Goal: Information Seeking & Learning: Find specific fact

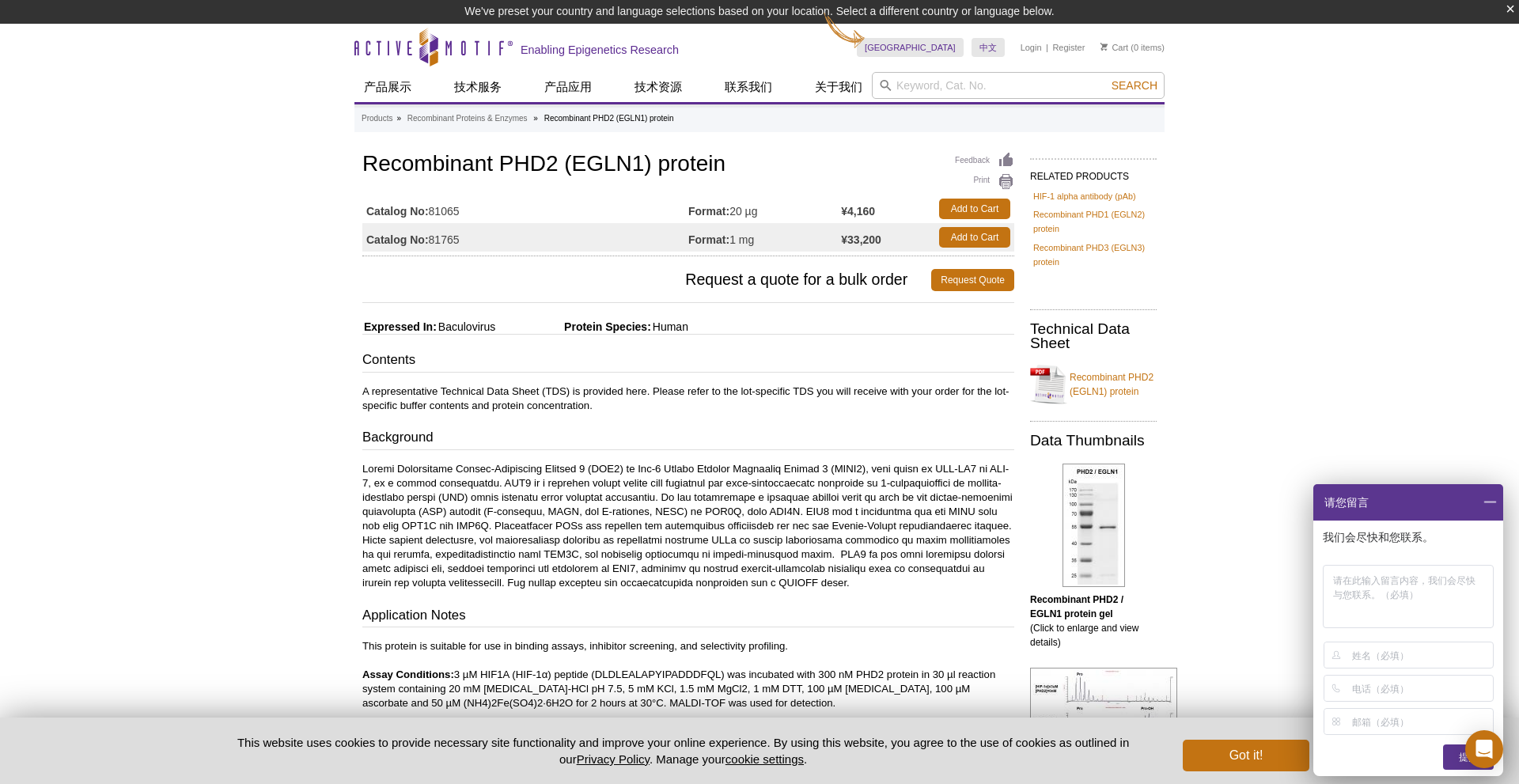
click at [795, 501] on span at bounding box center [1489, 502] width 27 height 37
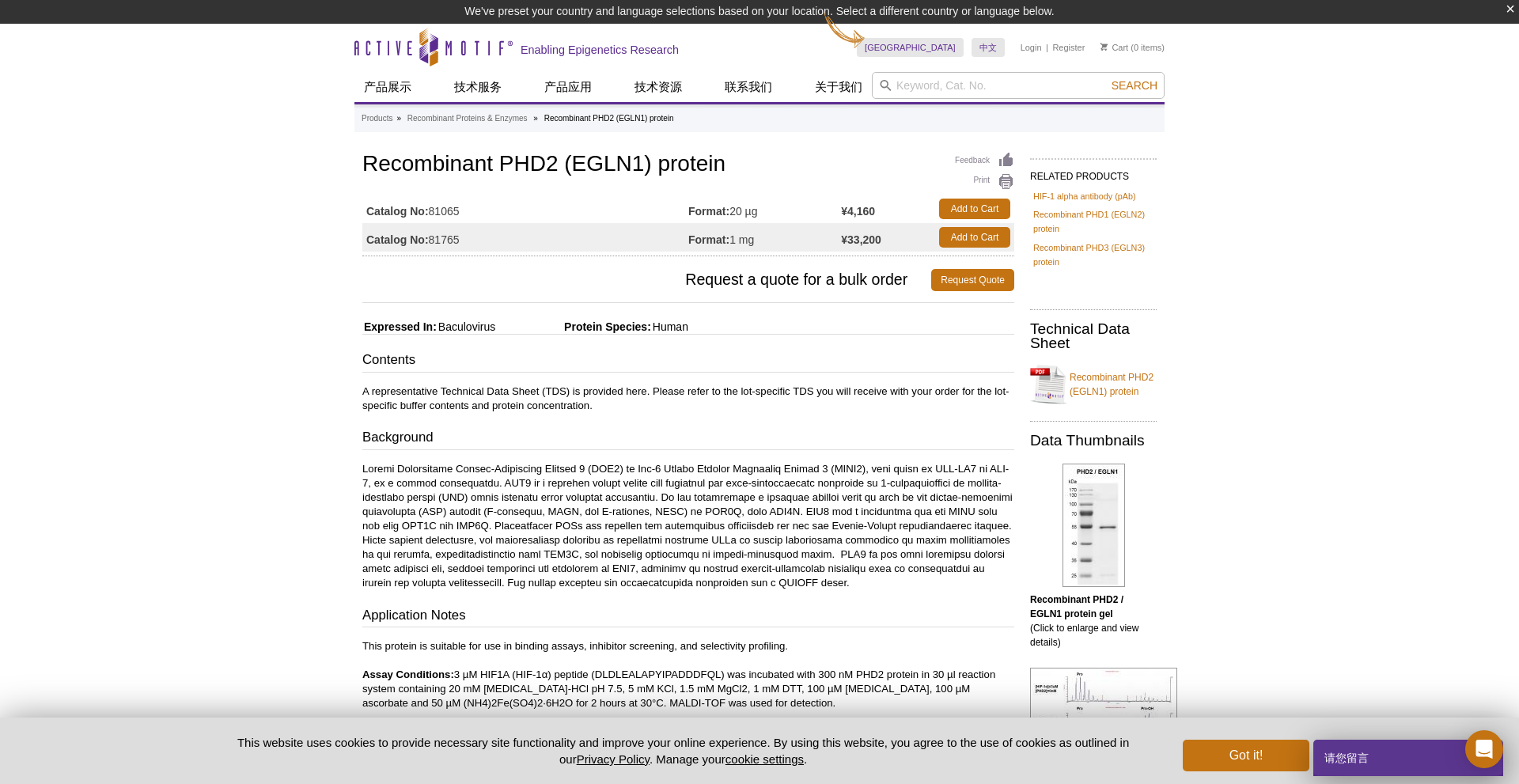
click at [795, 480] on div "Active Motif Logo Enabling Epigenetics Research 0 Search Skip to content Active…" at bounding box center [759, 665] width 1519 height 1283
click at [795, 392] on link "Recombinant PHD2 (EGLN1) protein" at bounding box center [1092, 383] width 127 height 48
click at [795, 374] on link "Recombinant PHD2 (EGLN1) protein" at bounding box center [1092, 383] width 127 height 48
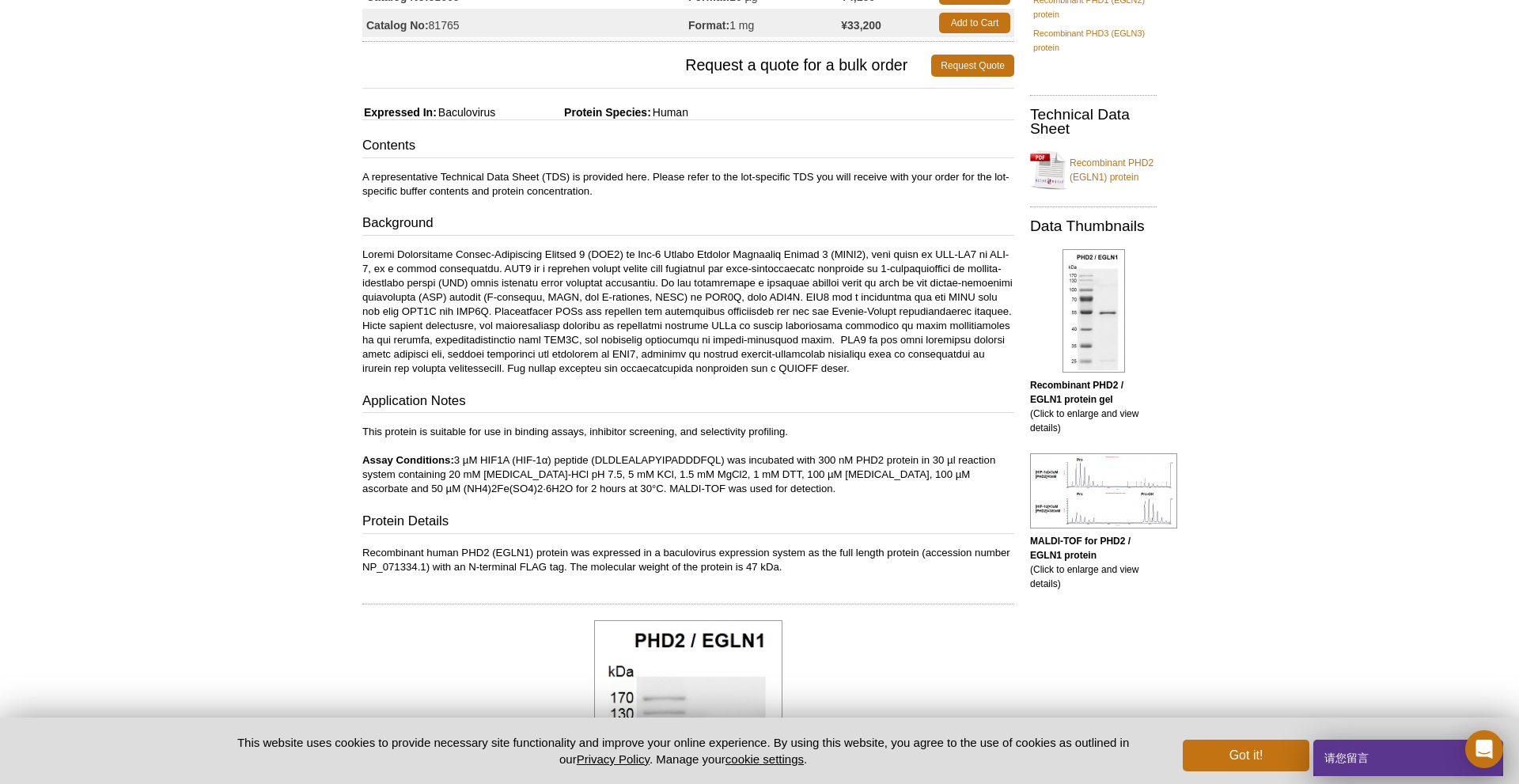
scroll to position [242, 0]
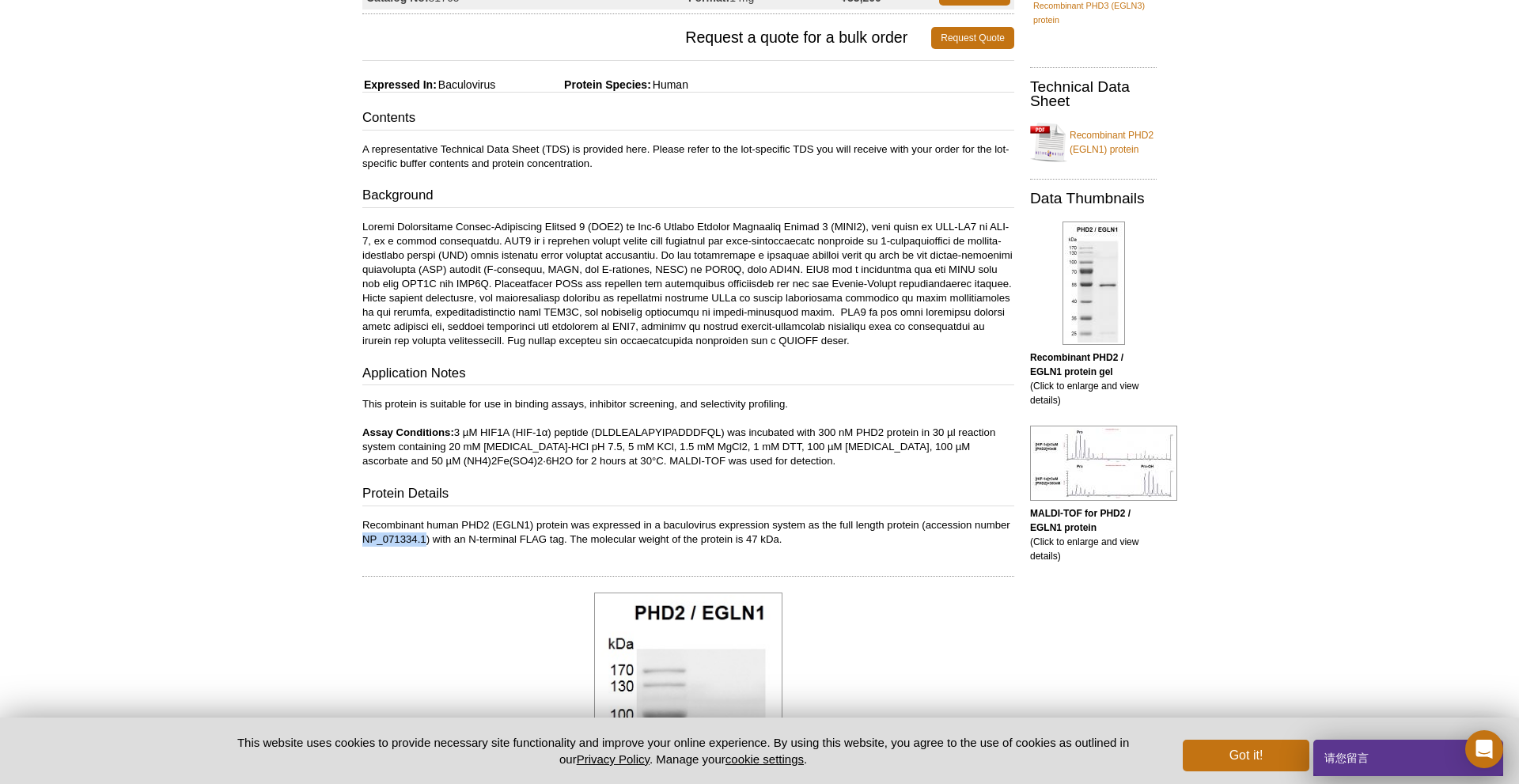
drag, startPoint x: 425, startPoint y: 539, endPoint x: 349, endPoint y: 539, distance: 76.0
click at [349, 528] on div "Active Motif Logo Enabling Epigenetics Research 0 Search Skip to content Active…" at bounding box center [759, 753] width 1519 height 1943
copy p "NP_071334.1"
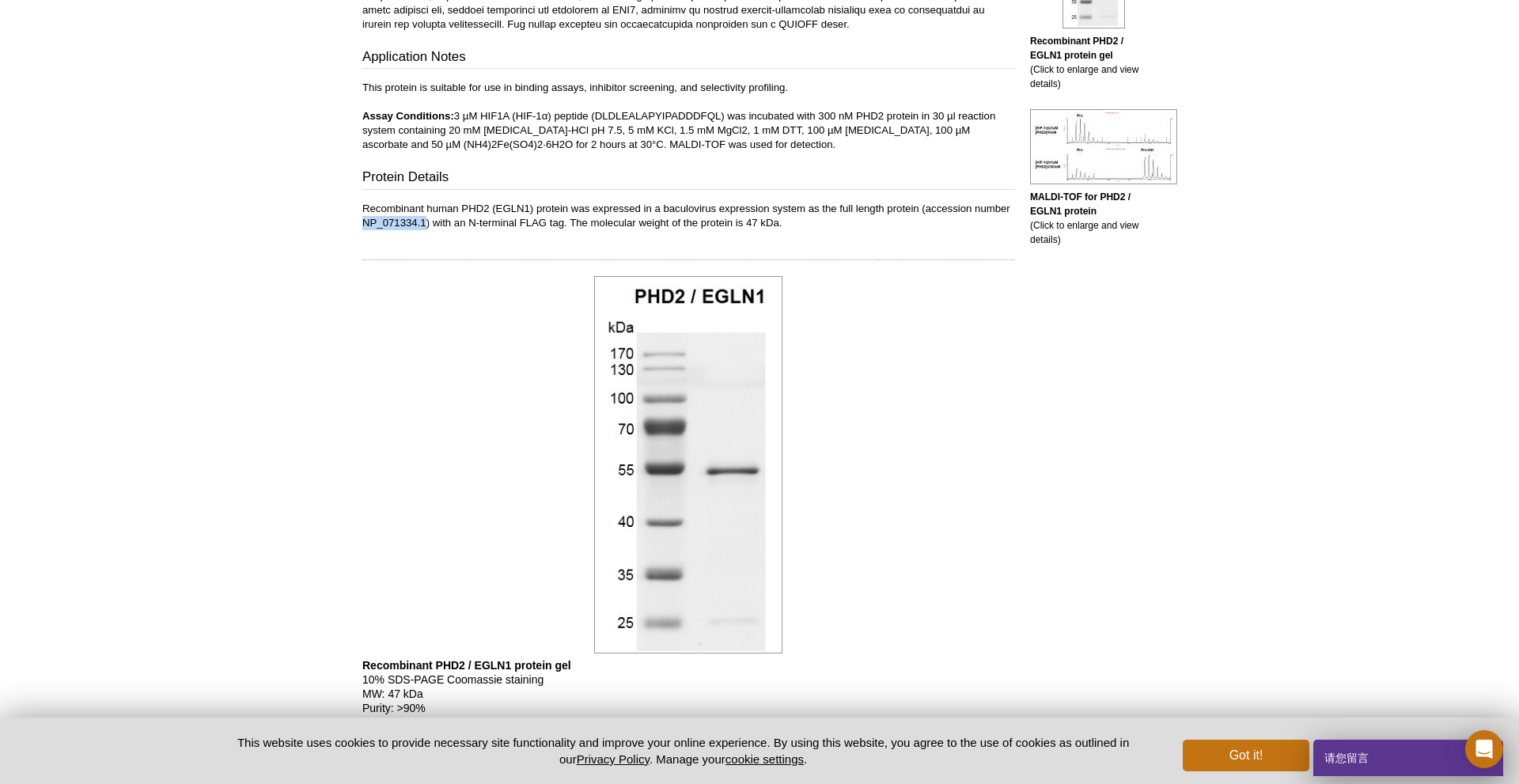
scroll to position [163, 0]
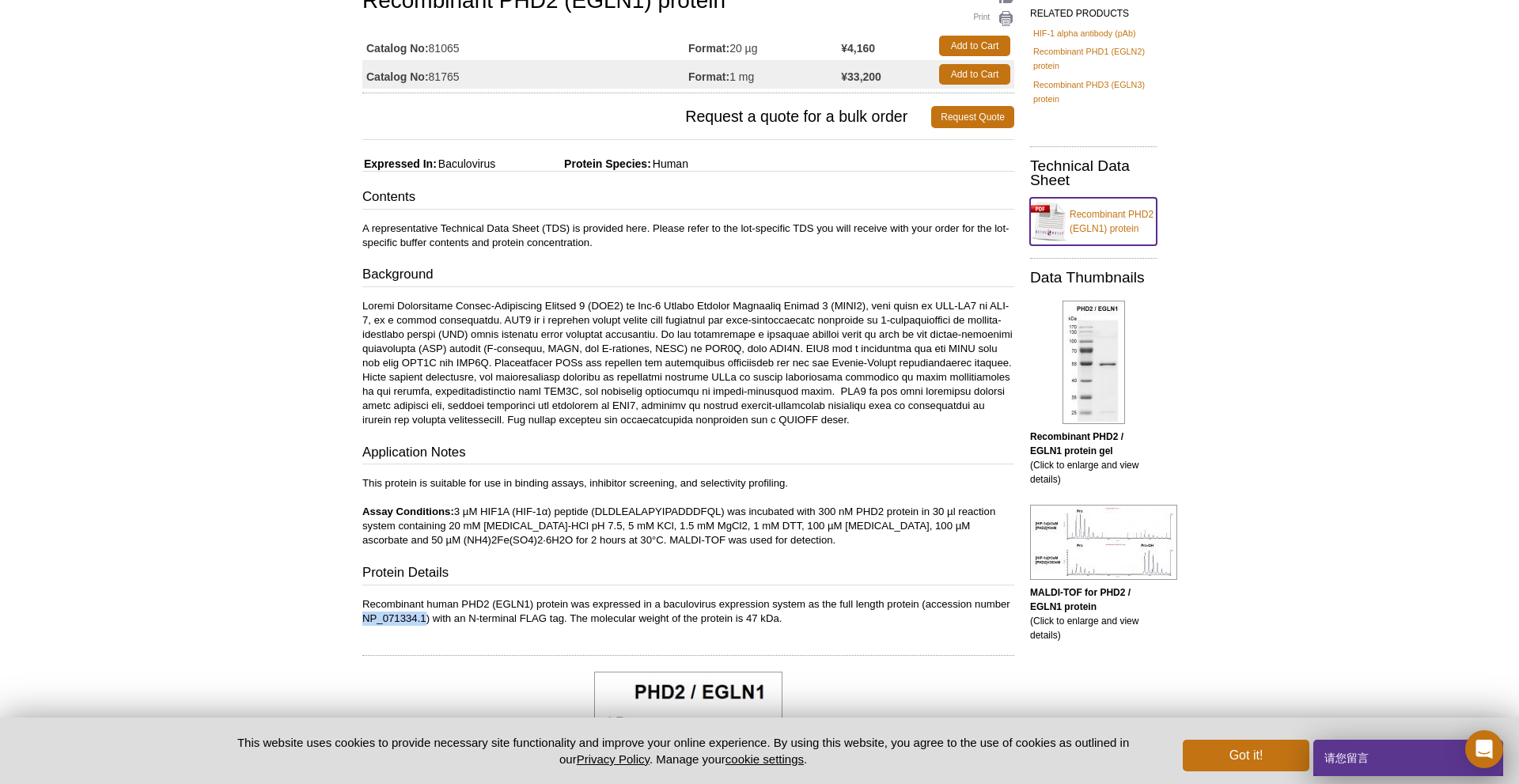
click at [795, 215] on link "Recombinant PHD2 (EGLN1) protein" at bounding box center [1092, 221] width 127 height 48
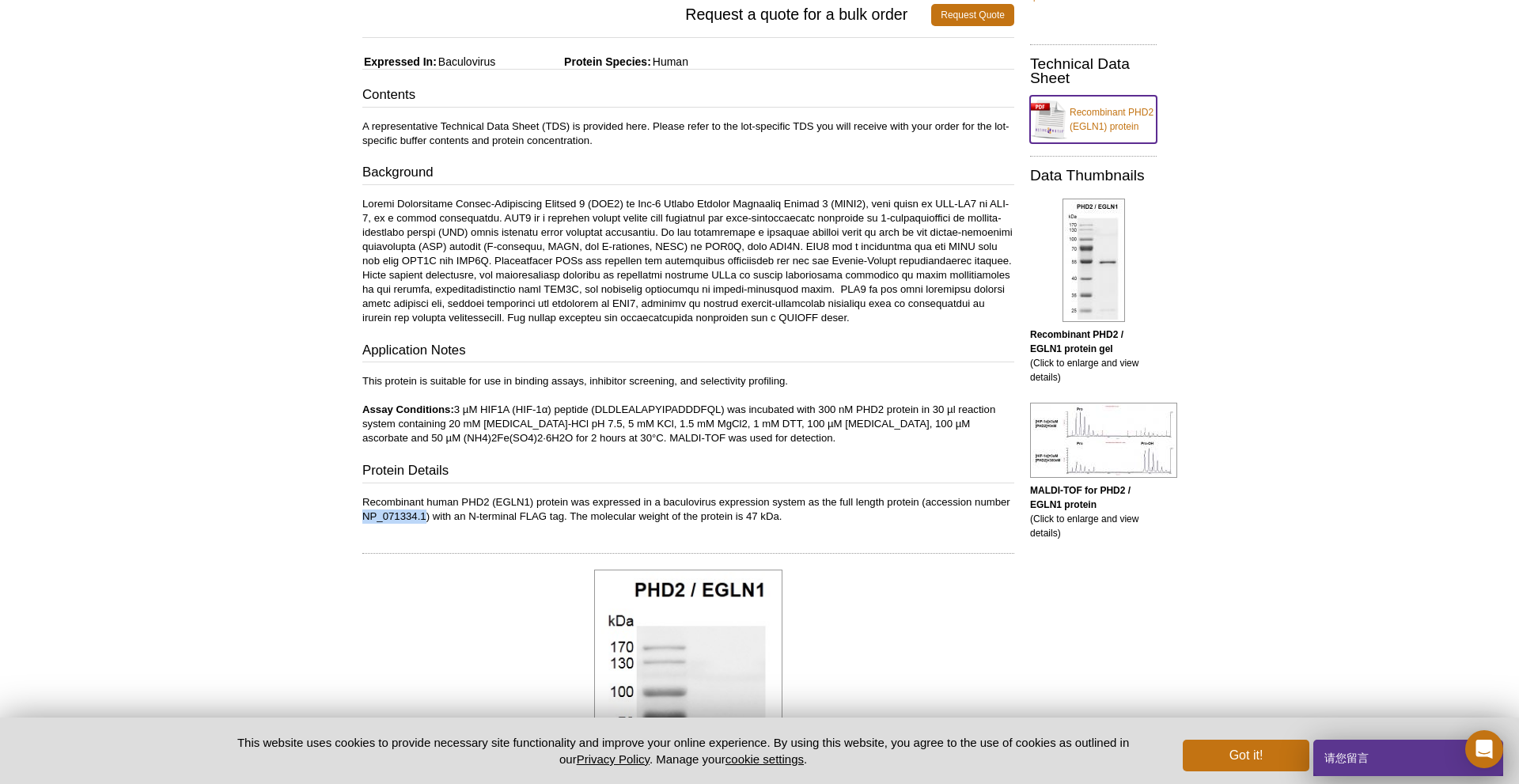
scroll to position [237, 0]
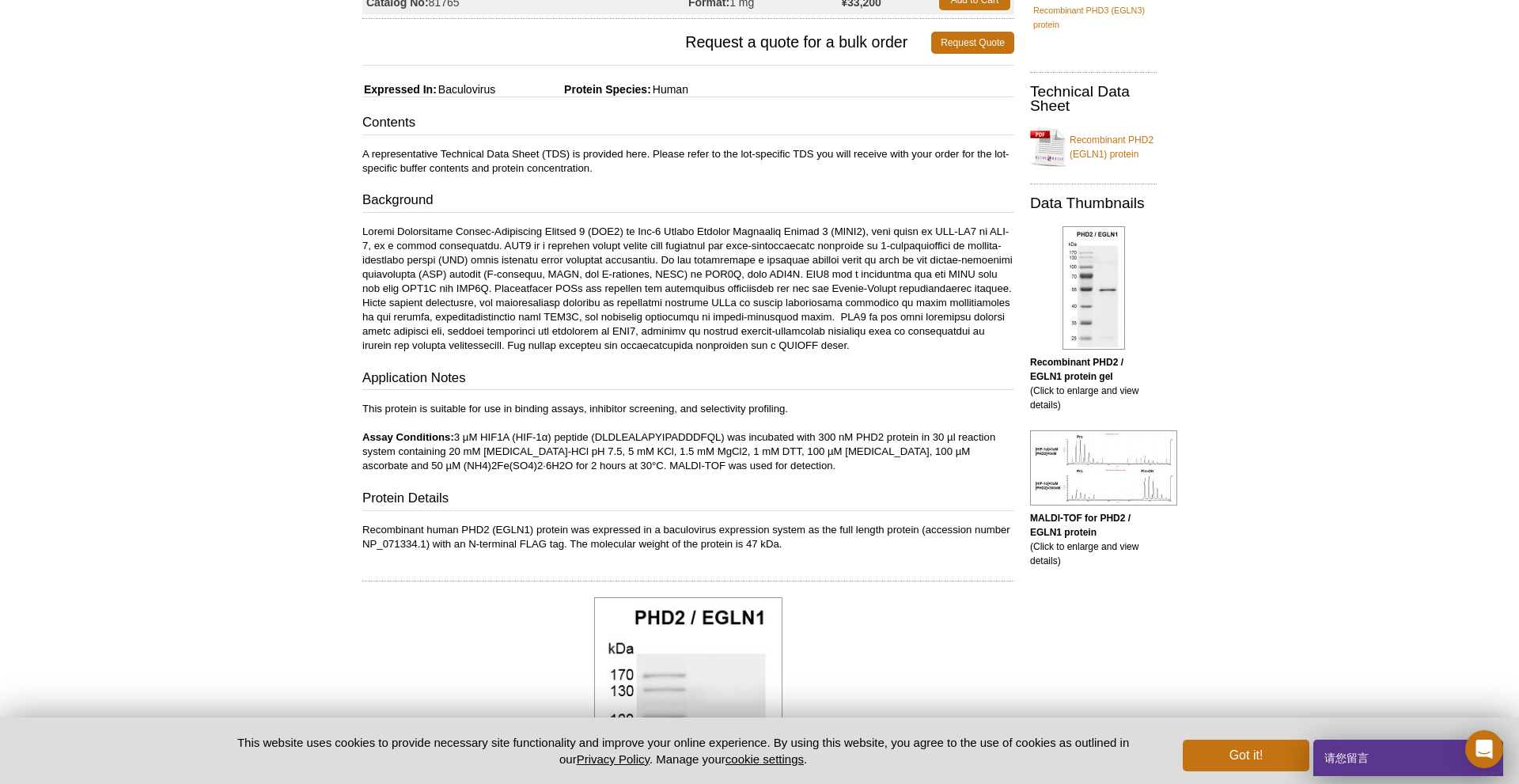
click at [204, 512] on div "Active Motif Logo Enabling Epigenetics Research 0 Search Skip to content Active…" at bounding box center [759, 758] width 1519 height 1943
click at [357, 1] on div "Feedback Print Recombinant PHD2 (EGLN1) protein Catalog No: 81065 Format: 20 µg…" at bounding box center [684, 733] width 659 height 1644
click at [27, 383] on div "Active Motif Logo Enabling Epigenetics Research 0 Search Skip to content Active…" at bounding box center [759, 758] width 1519 height 1943
click at [163, 427] on div "Active Motif Logo Enabling Epigenetics Research 0 Search Skip to content Active…" at bounding box center [759, 758] width 1519 height 1943
click at [350, 492] on div "Active Motif Logo Enabling Epigenetics Research 0 Search Skip to content Active…" at bounding box center [759, 758] width 1519 height 1943
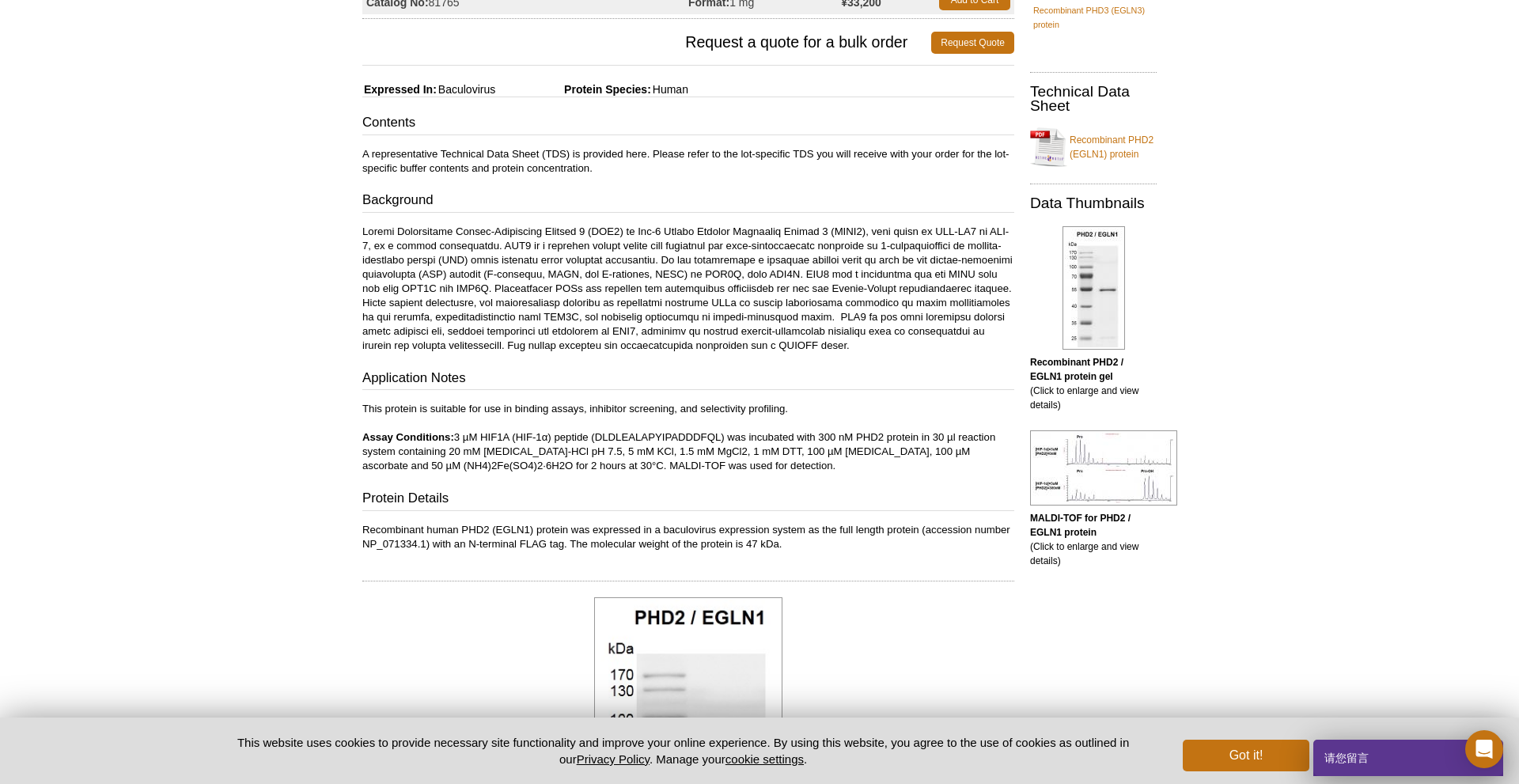
click at [261, 528] on div "Active Motif Logo Enabling Epigenetics Research 0 Search Skip to content Active…" at bounding box center [759, 758] width 1519 height 1943
click at [47, 528] on div "Active Motif Logo Enabling Epigenetics Research 0 Search Skip to content Active…" at bounding box center [759, 758] width 1519 height 1943
click at [135, 450] on div "Active Motif Logo Enabling Epigenetics Research 0 Search Skip to content Active…" at bounding box center [759, 758] width 1519 height 1943
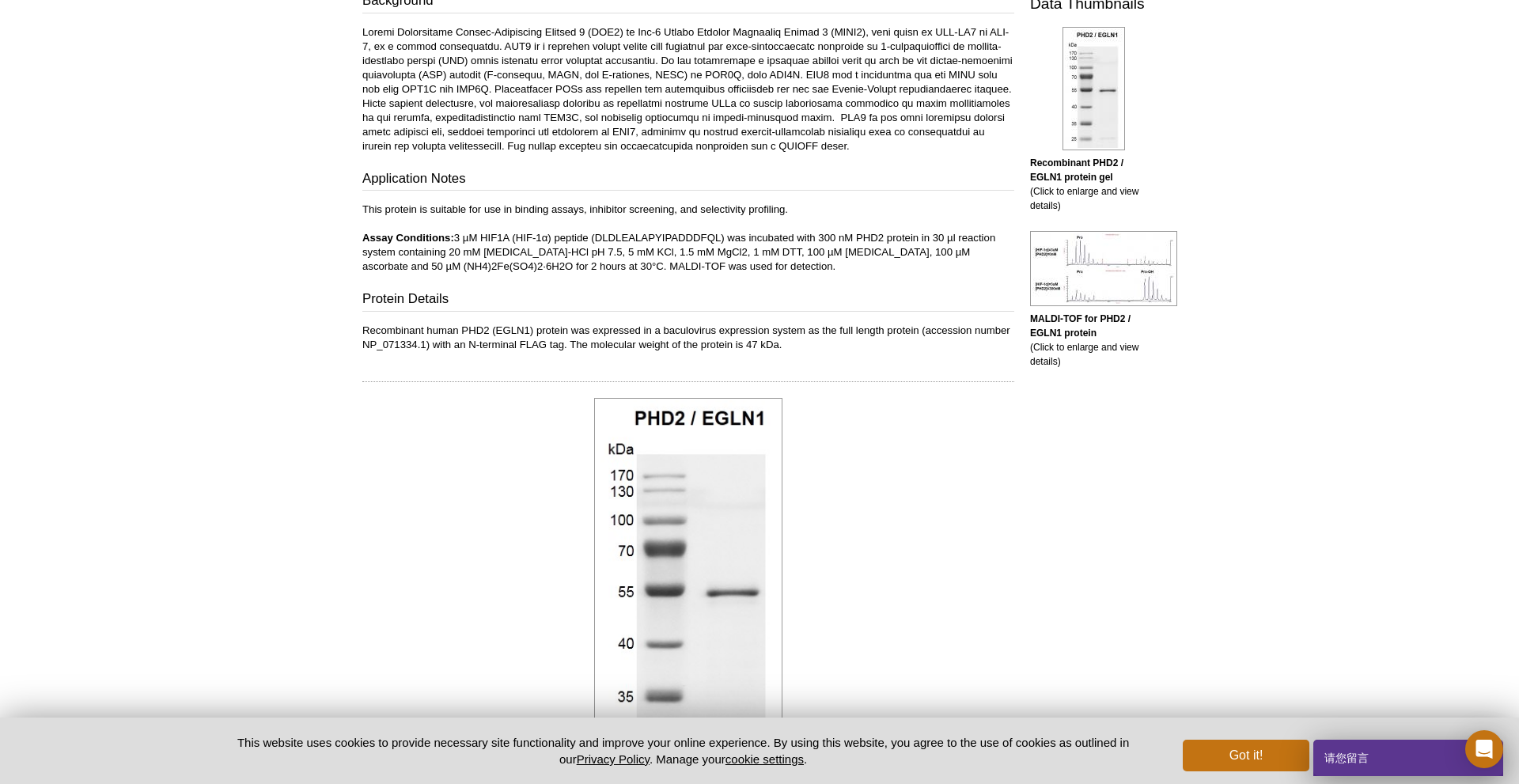
scroll to position [395, 0]
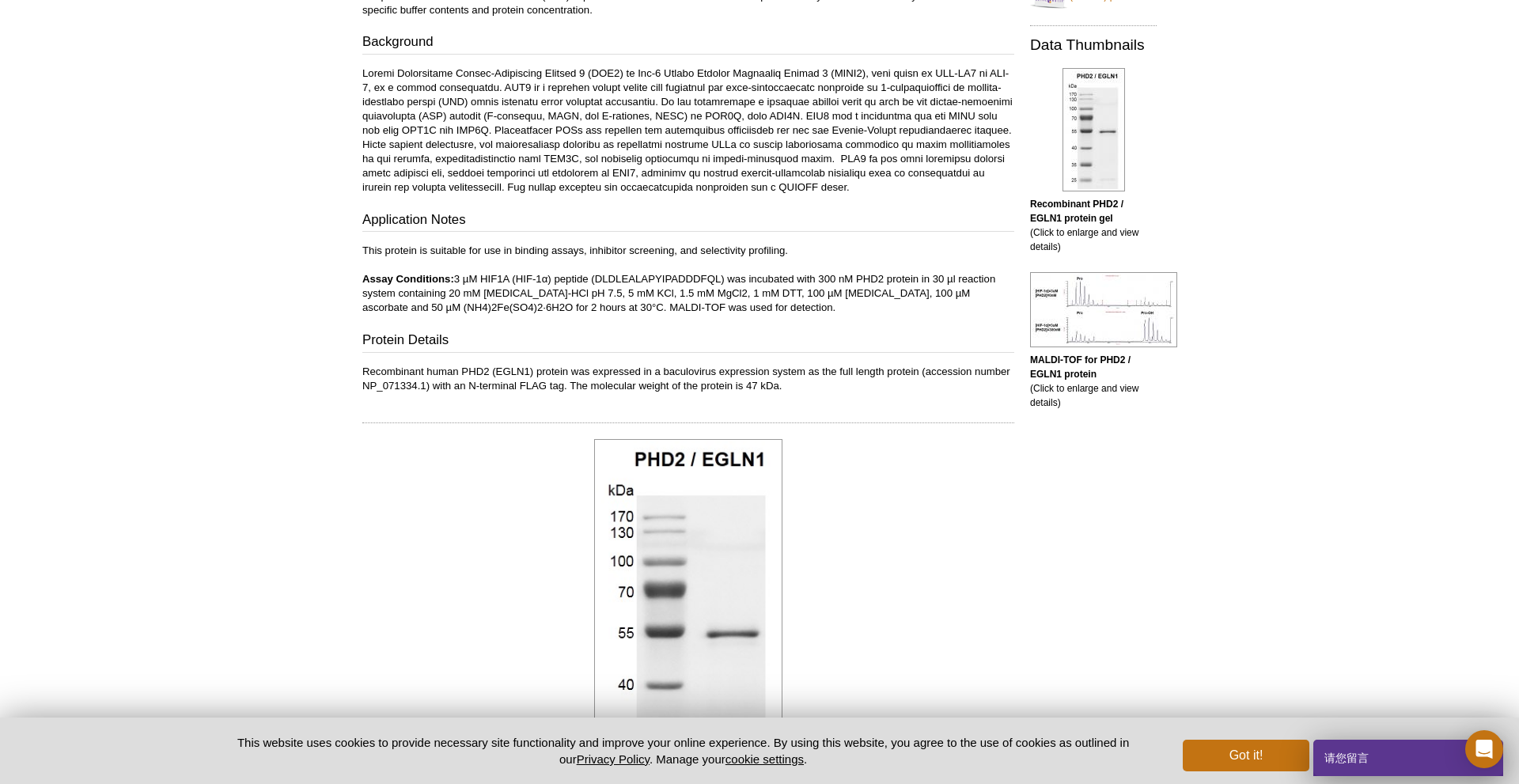
drag, startPoint x: 464, startPoint y: 477, endPoint x: 440, endPoint y: 475, distance: 24.1
drag, startPoint x: 465, startPoint y: 481, endPoint x: 438, endPoint y: 481, distance: 27.0
